Goal: Transaction & Acquisition: Purchase product/service

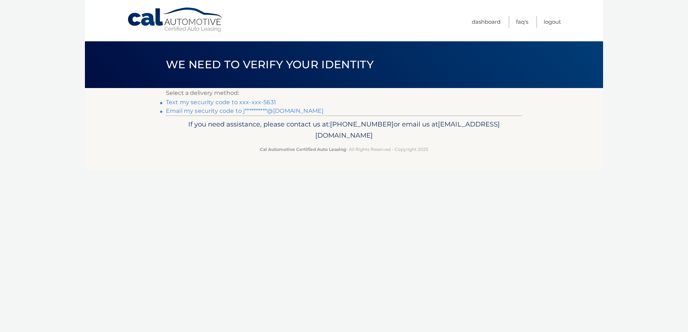
click at [252, 101] on link "Text my security code to xxx-xxx-5631" at bounding box center [221, 102] width 110 height 7
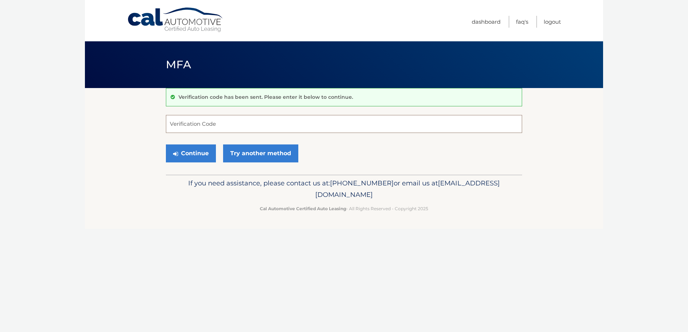
click at [248, 120] on input "Verification Code" at bounding box center [344, 124] width 356 height 18
type input "480742"
click at [195, 154] on button "Continue" at bounding box center [191, 154] width 50 height 18
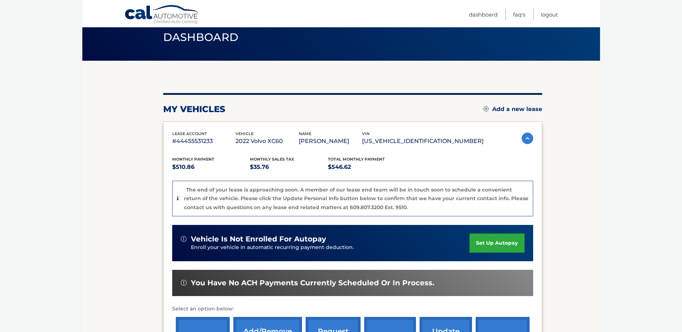
scroll to position [108, 0]
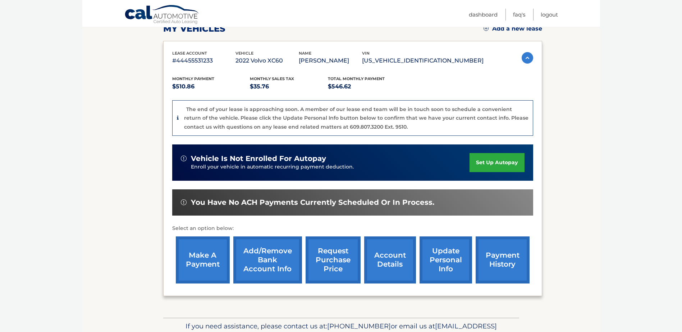
click at [206, 257] on link "make a payment" at bounding box center [203, 260] width 54 height 47
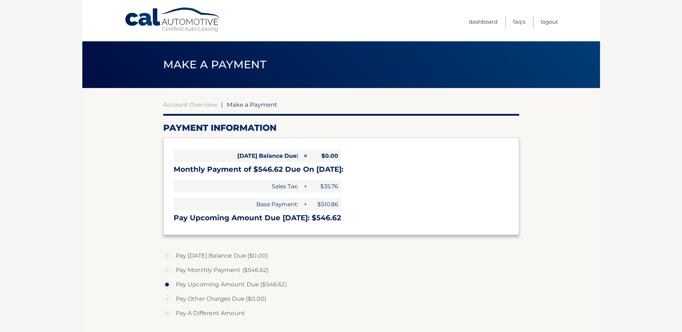
select select "ZjA4ZDg5M2ItZTJlOC00Y2NhLTkzYzgtZjUxZjY5ZDQ4Mzdi"
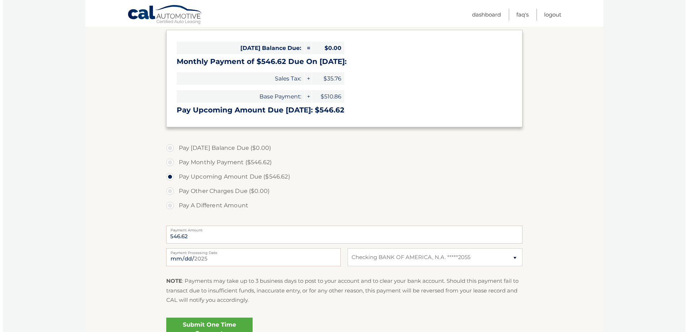
scroll to position [144, 0]
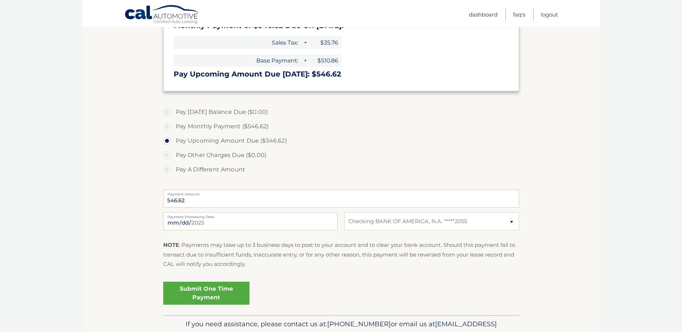
click at [195, 290] on link "Submit One Time Payment" at bounding box center [206, 293] width 86 height 23
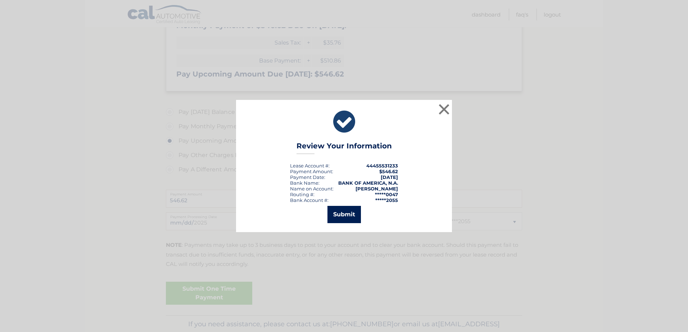
click at [348, 210] on button "Submit" at bounding box center [343, 214] width 33 height 17
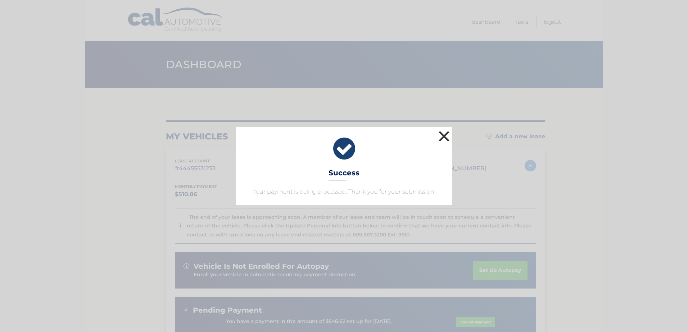
click at [447, 135] on button "×" at bounding box center [444, 136] width 14 height 14
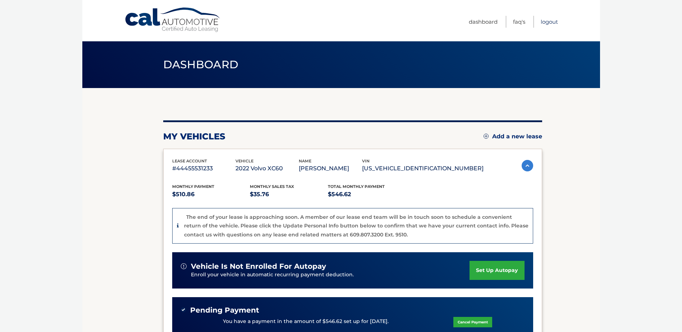
click at [548, 24] on link "Logout" at bounding box center [549, 22] width 17 height 12
